Goal: Browse casually: Explore the website without a specific task or goal

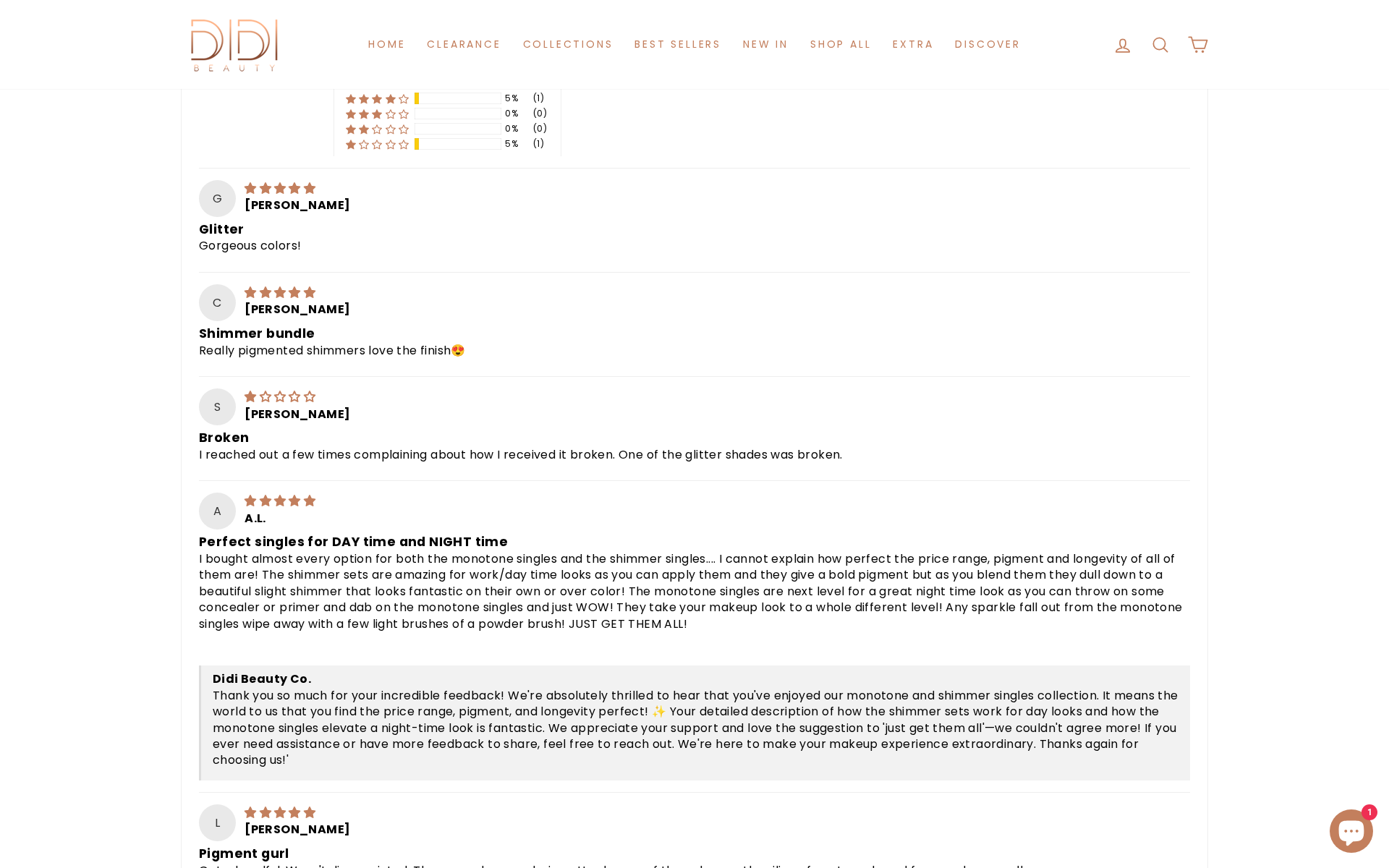
scroll to position [976, 0]
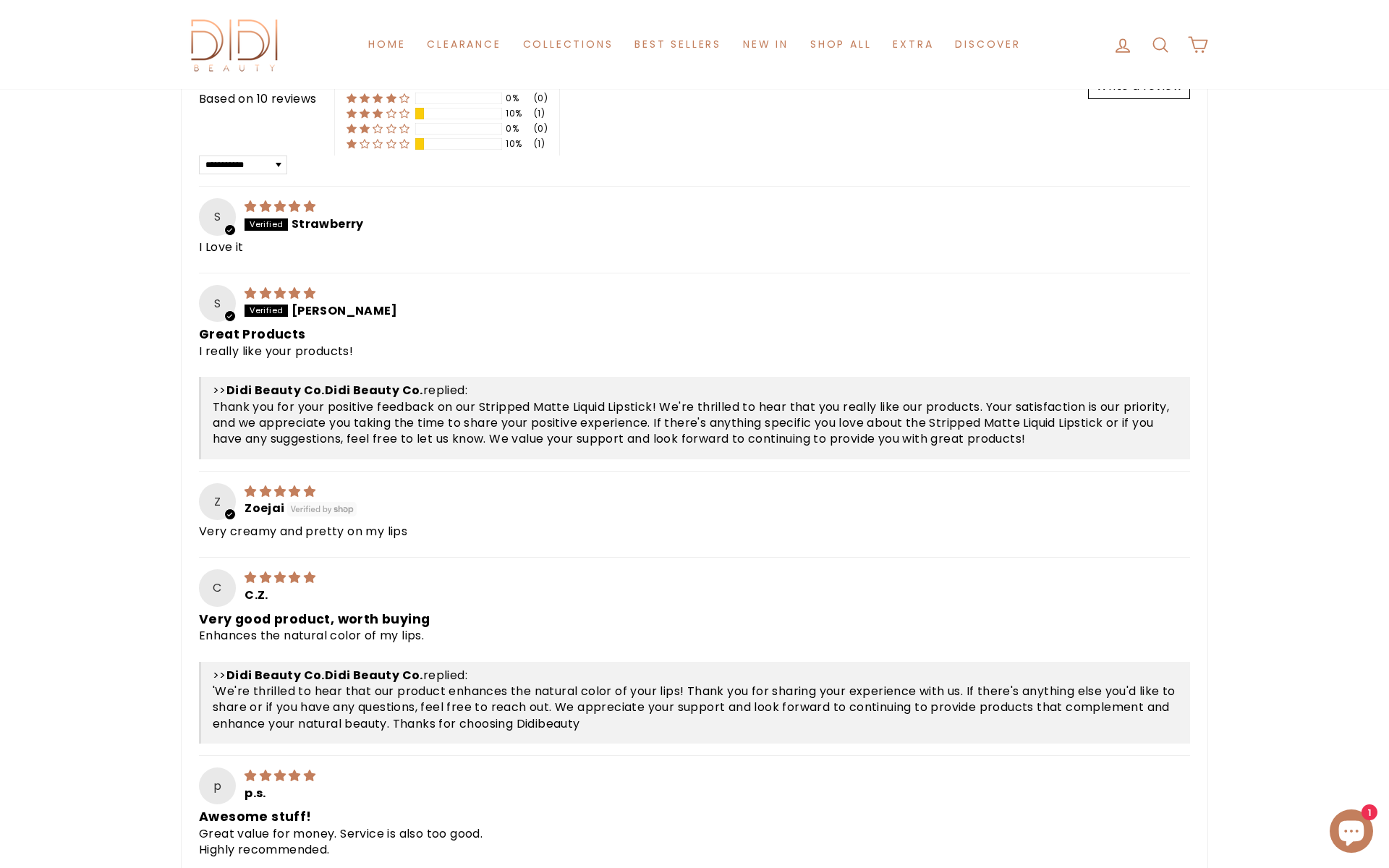
scroll to position [817, 0]
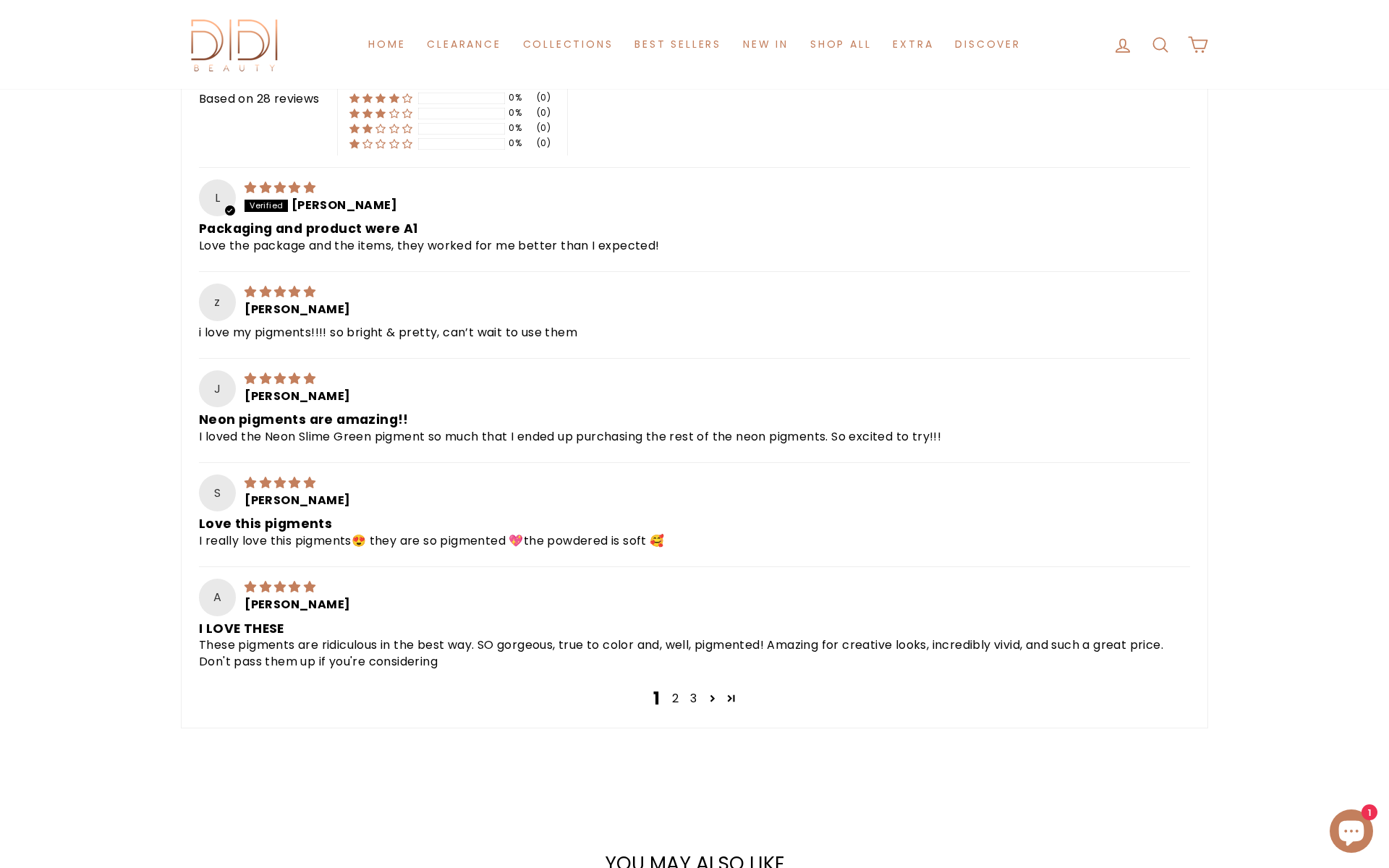
scroll to position [1050, 0]
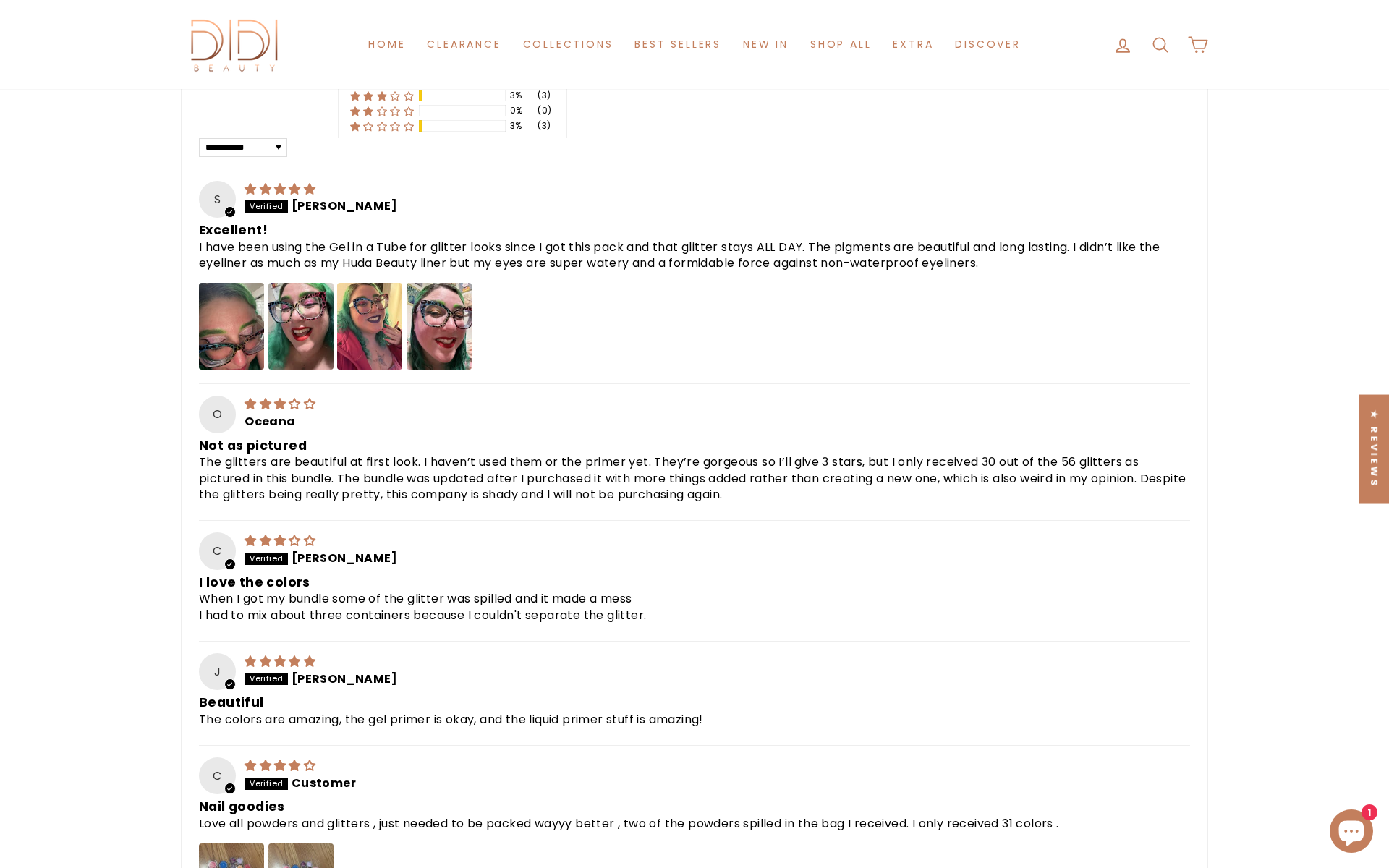
scroll to position [815, 0]
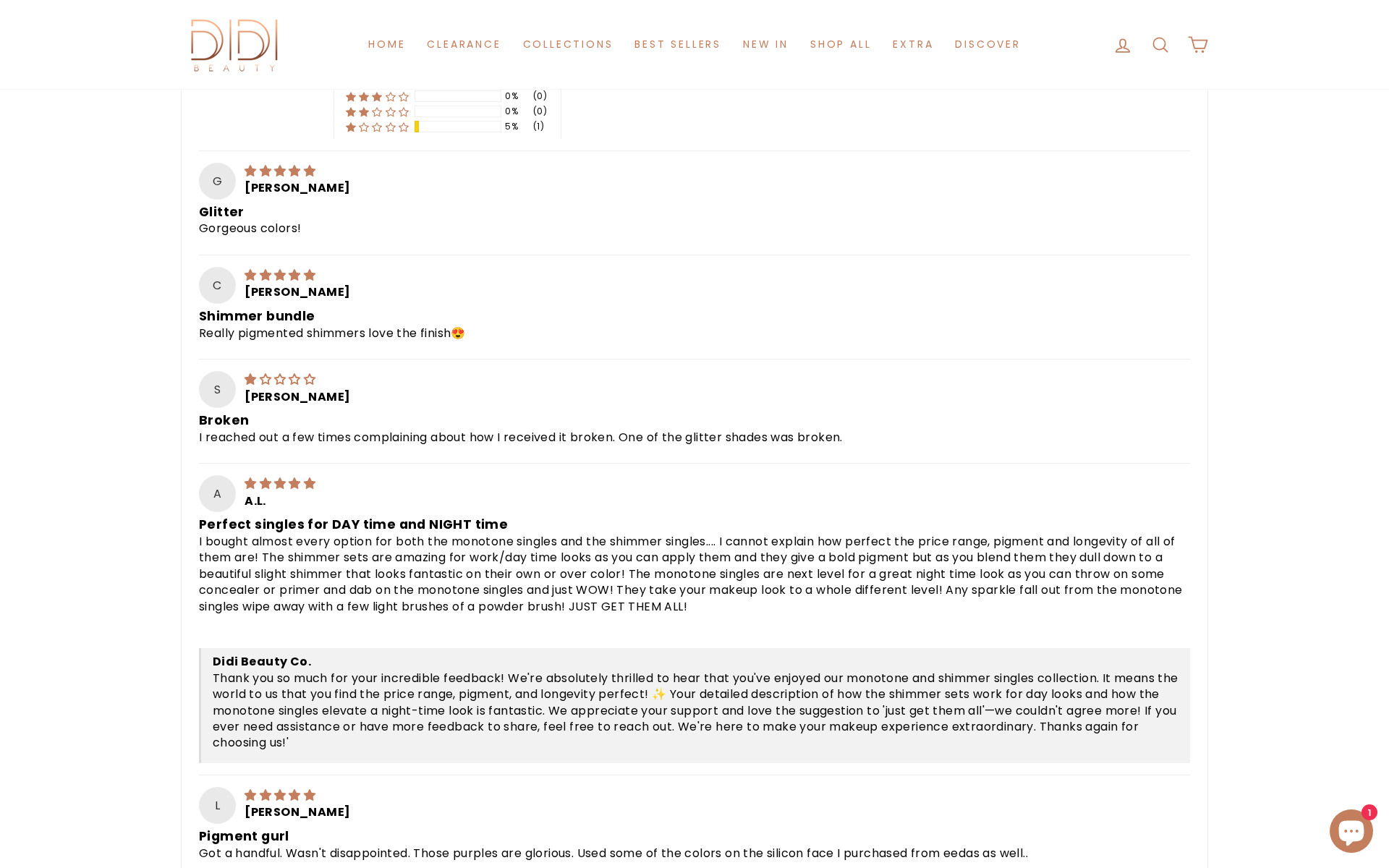
scroll to position [976, 0]
